Goal: Task Accomplishment & Management: Manage account settings

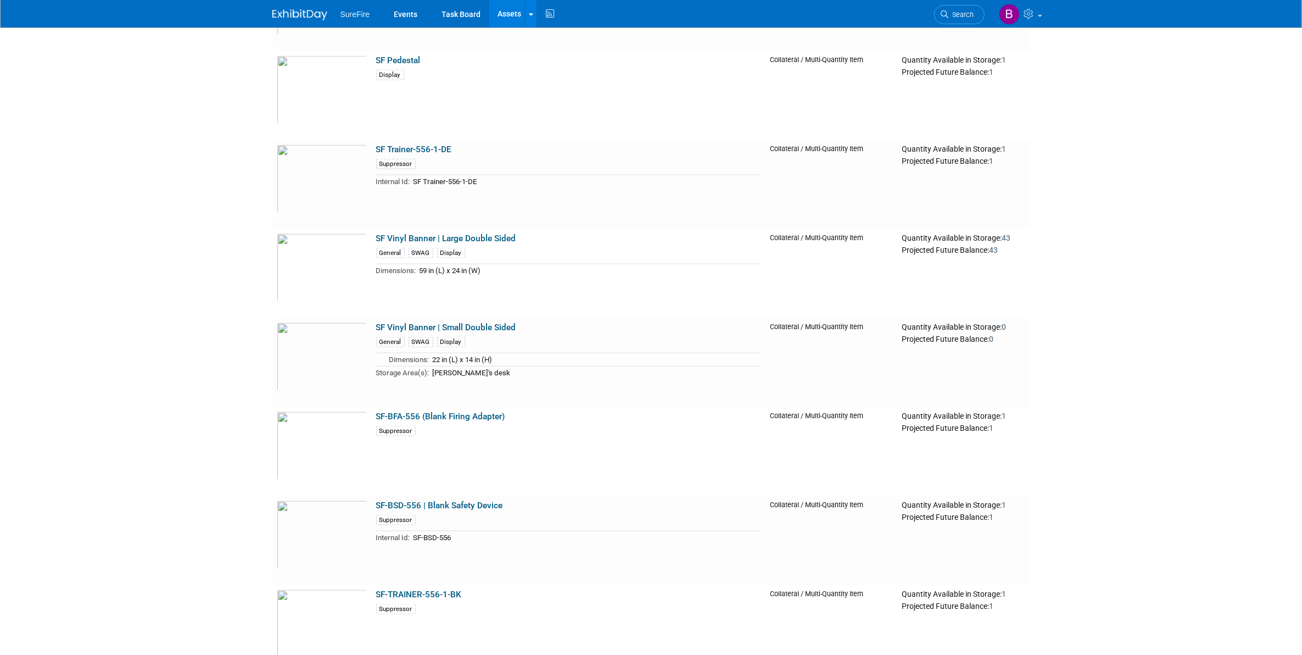
scroll to position [12152, 0]
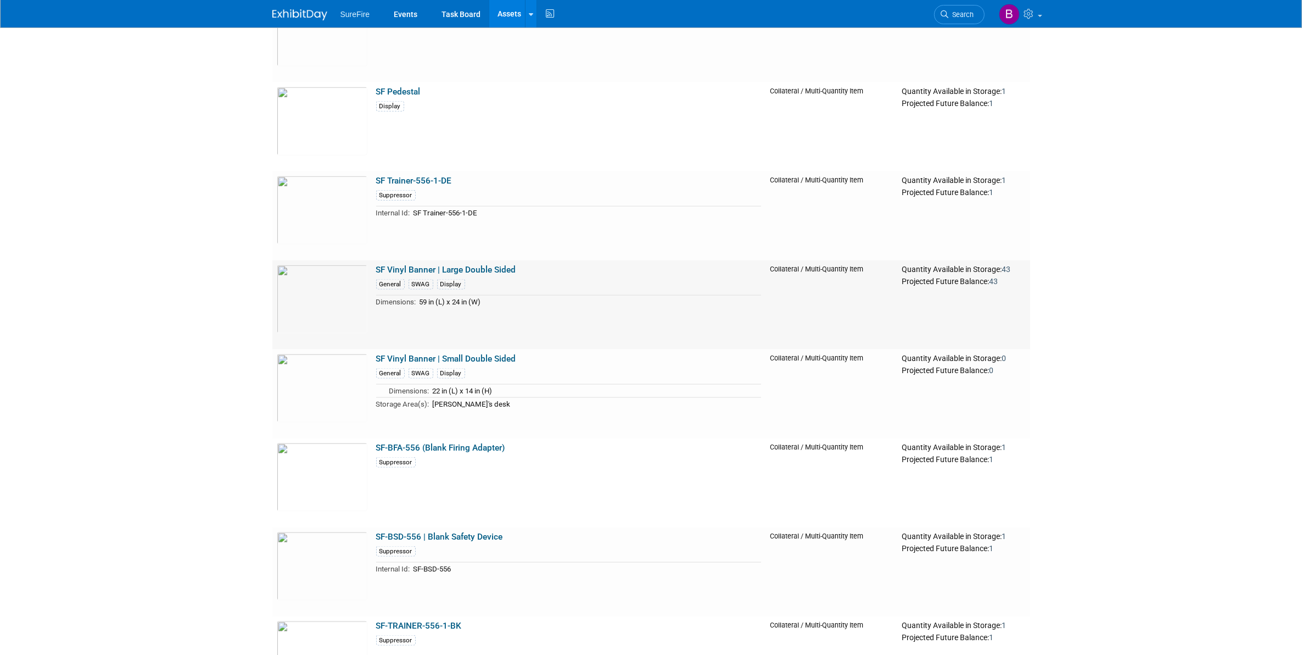
click at [435, 265] on link "SF Vinyl Banner | Large Double Sided" at bounding box center [446, 270] width 140 height 10
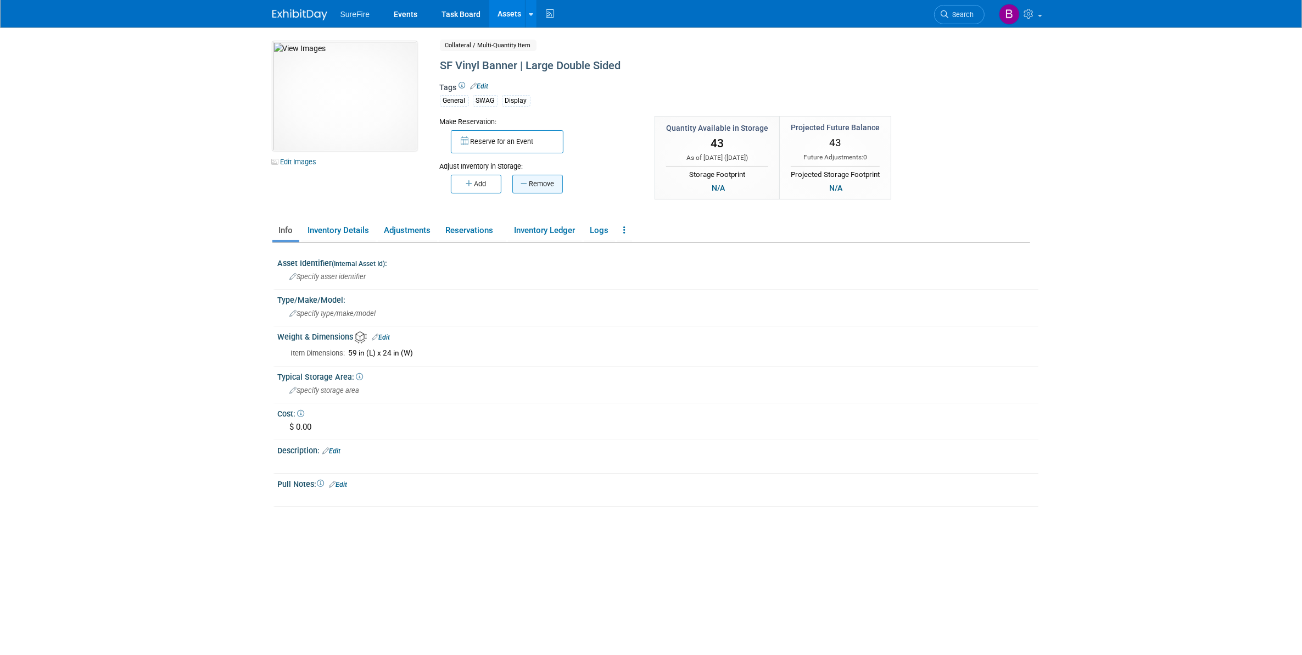
click at [544, 191] on button "Remove" at bounding box center [537, 184] width 51 height 19
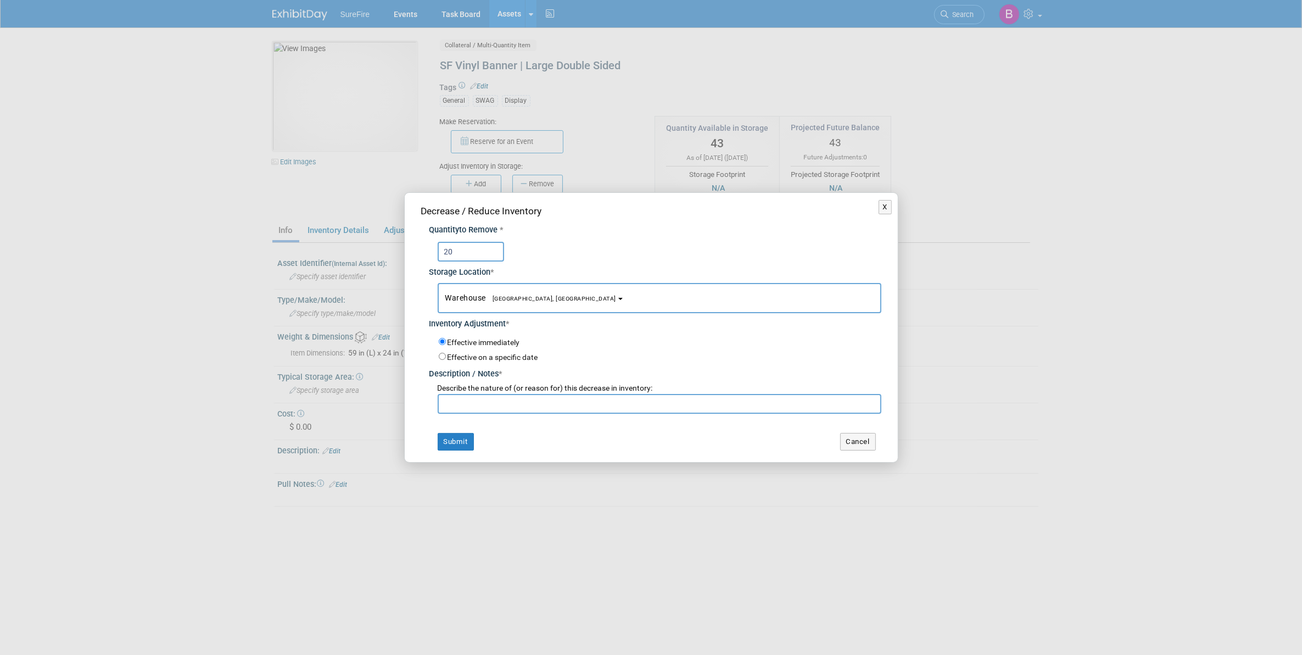
type input "20"
click at [512, 408] on input "text" at bounding box center [660, 404] width 444 height 20
type input "Updated count"
click at [447, 443] on button "Submit" at bounding box center [456, 442] width 36 height 18
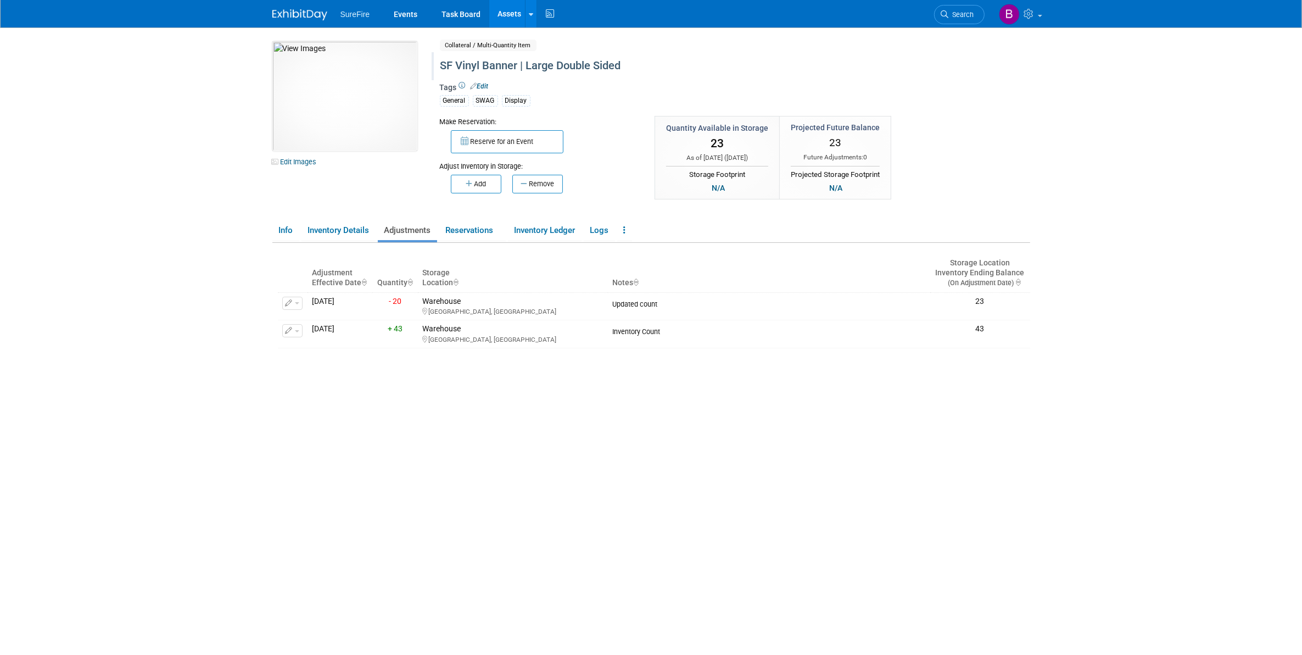
click at [454, 66] on div "SF Vinyl Banner | Large Double Sided" at bounding box center [688, 66] width 503 height 20
drag, startPoint x: 454, startPoint y: 66, endPoint x: 305, endPoint y: 55, distance: 149.8
click at [309, 62] on div "10050391-10721736-d9c6b78c-02e5-413a-aa6c-d7686c6fa4e1.jpg Edit Images Collater…" at bounding box center [651, 126] width 774 height 171
type input "Vinyl Banner | Large Double Sided"
click at [878, 67] on icon "button" at bounding box center [880, 66] width 8 height 7
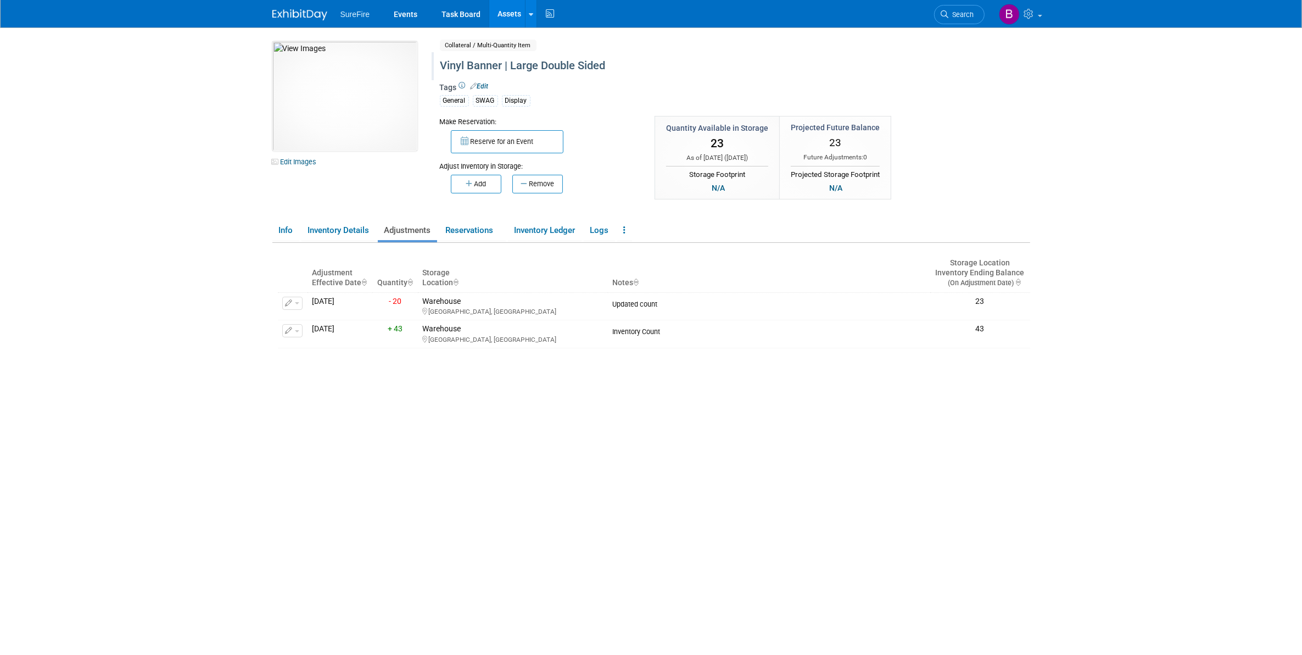
click at [504, 6] on link "Assets" at bounding box center [509, 13] width 40 height 27
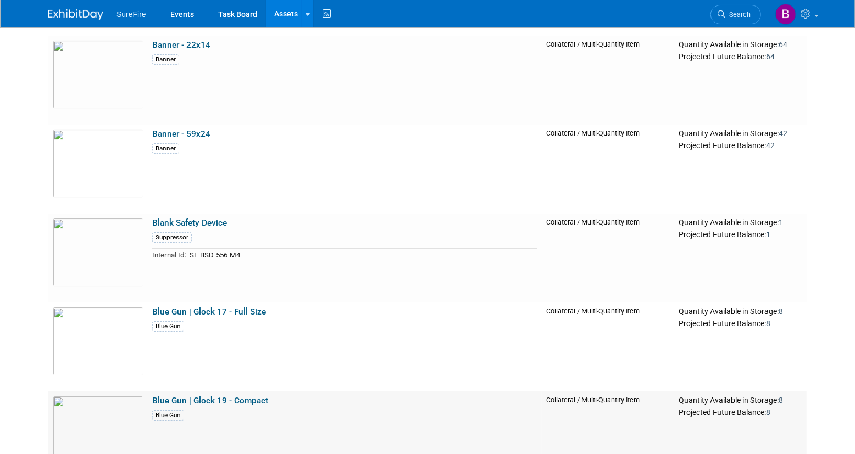
scroll to position [2882, 0]
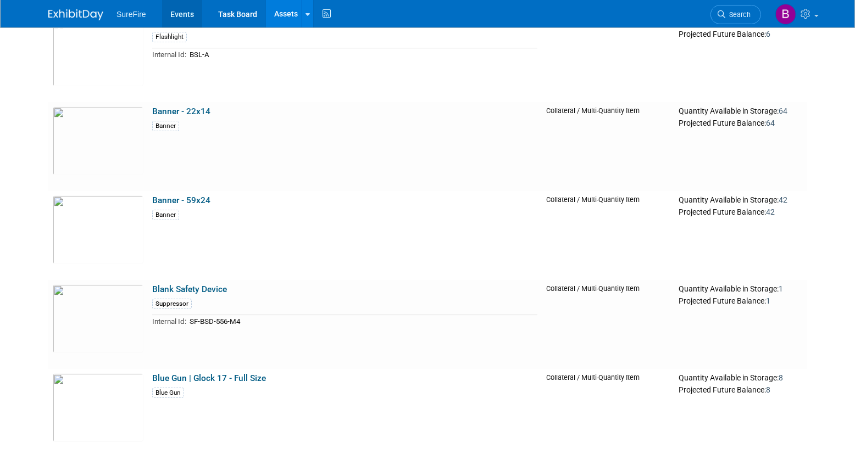
click at [171, 12] on link "Events" at bounding box center [182, 13] width 40 height 27
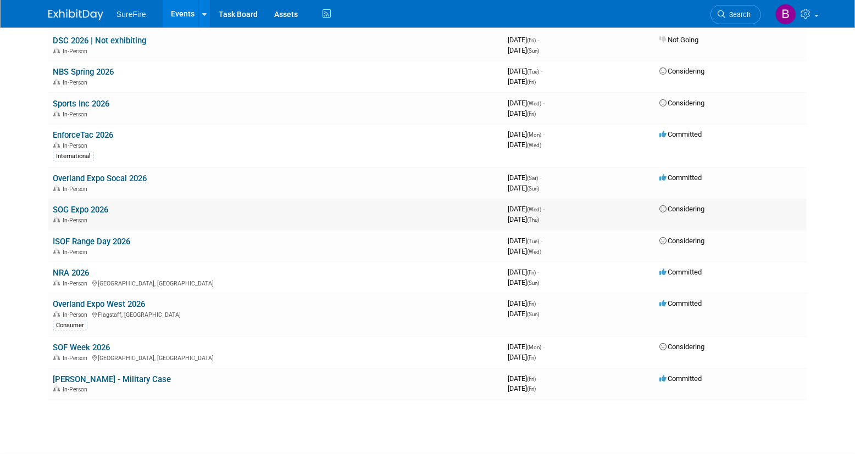
scroll to position [666, 0]
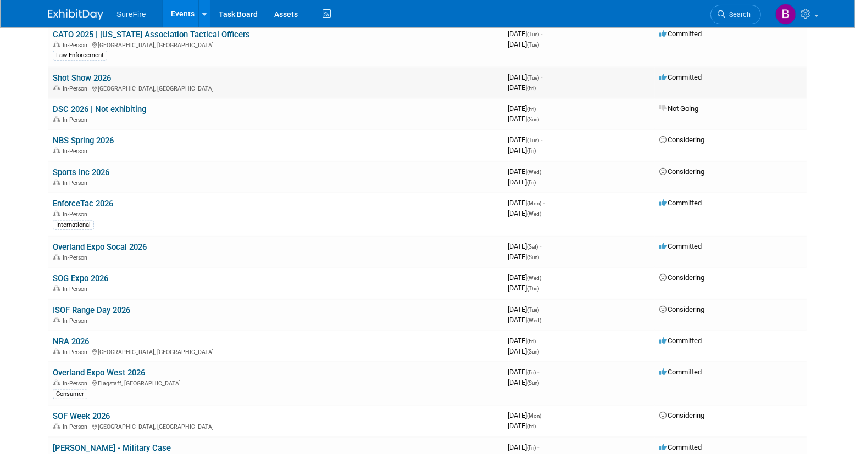
click at [73, 78] on link "Shot Show 2026" at bounding box center [82, 78] width 58 height 10
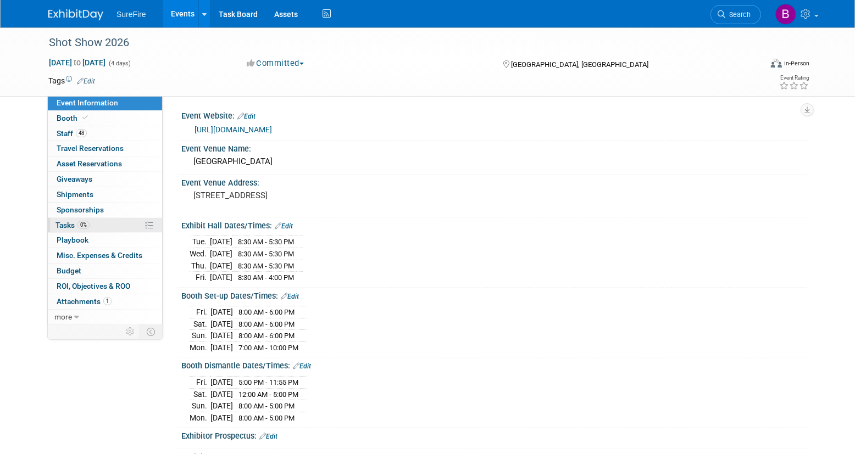
click at [91, 230] on link "0% Tasks 0%" at bounding box center [105, 225] width 114 height 15
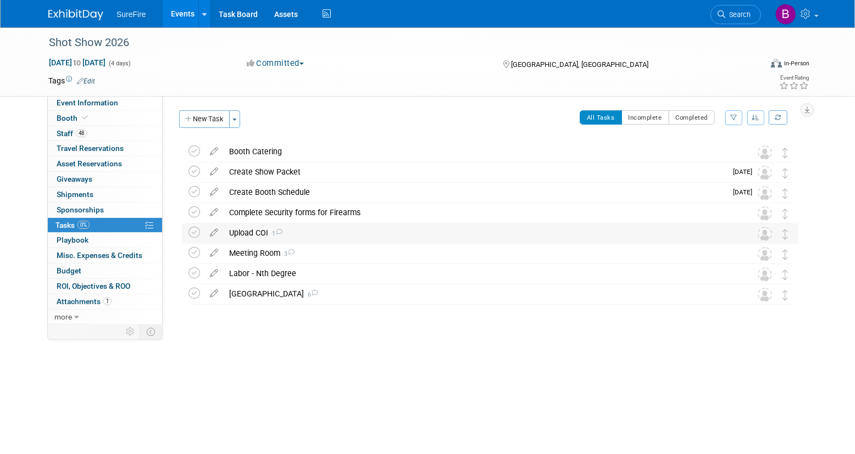
click at [259, 228] on div "Upload COI 1" at bounding box center [480, 233] width 512 height 19
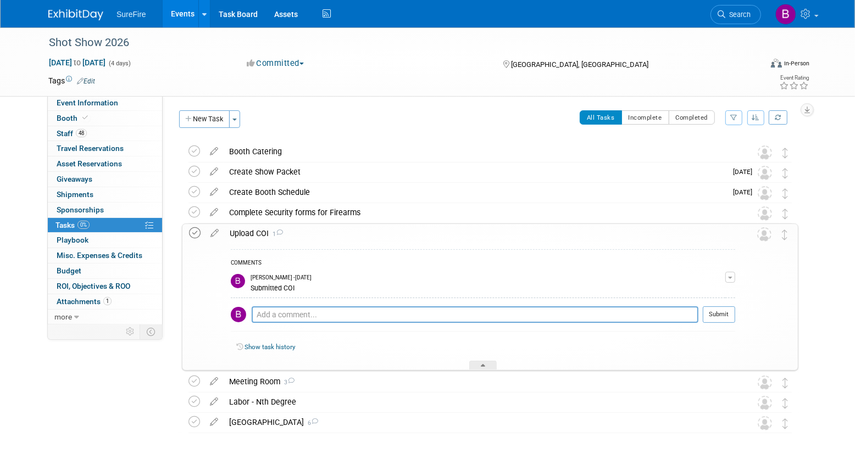
click at [195, 232] on icon at bounding box center [195, 233] width 12 height 12
click at [233, 16] on link "Task Board" at bounding box center [237, 13] width 55 height 27
